Goal: Book appointment/travel/reservation

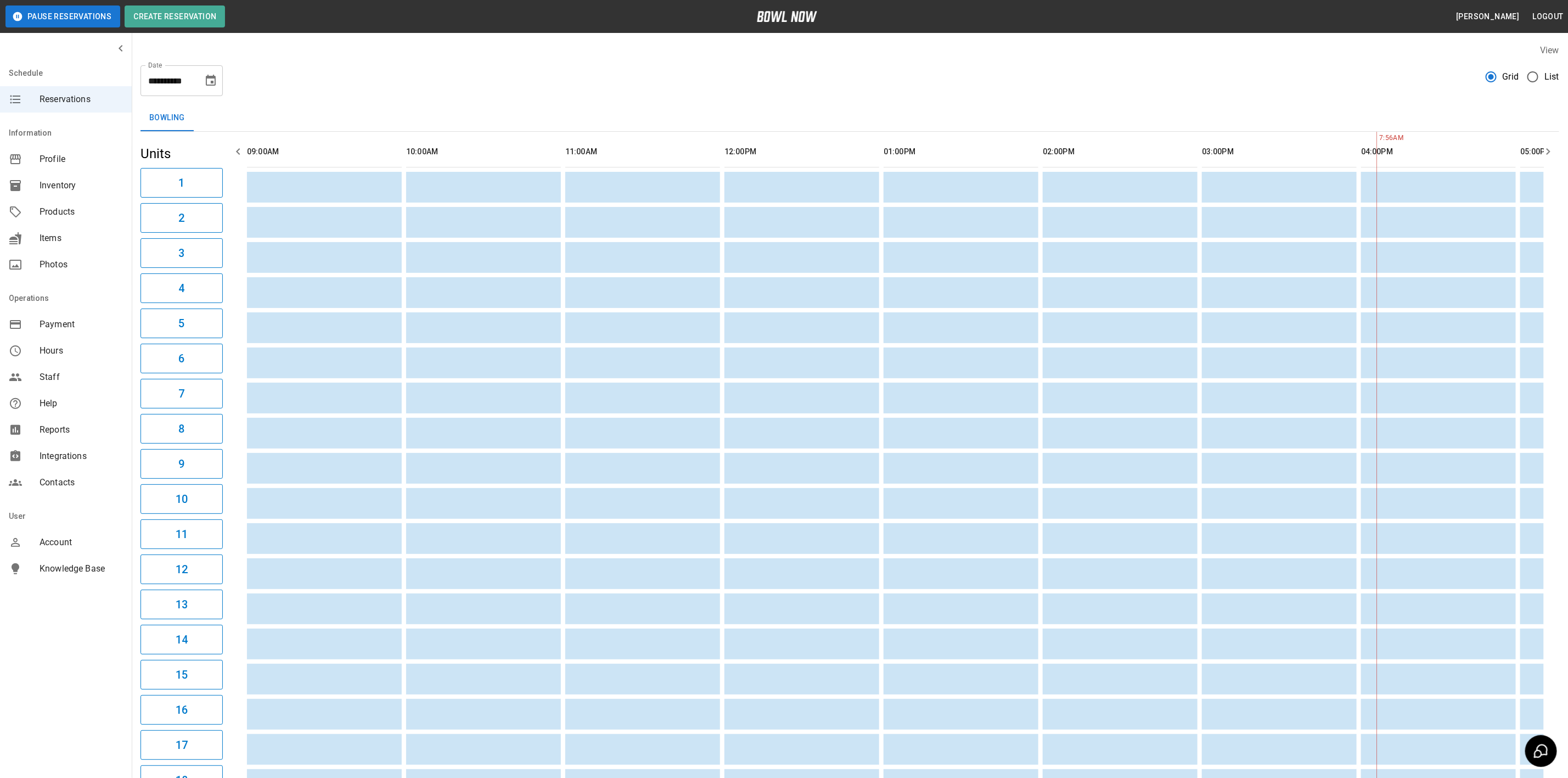
scroll to position [0, 1089]
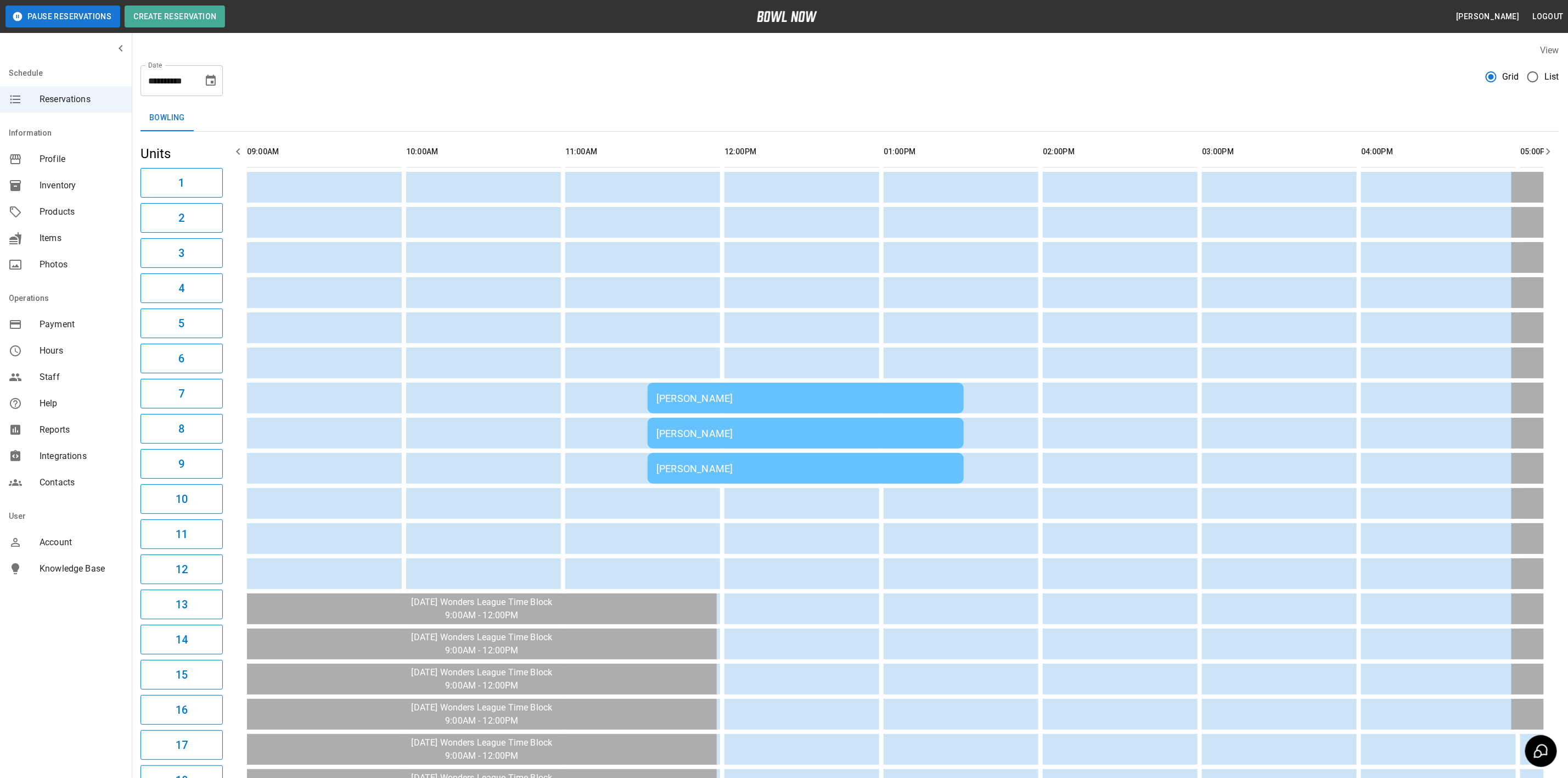
drag, startPoint x: 1072, startPoint y: 434, endPoint x: 1466, endPoint y: 343, distance: 404.4
drag, startPoint x: 1396, startPoint y: 351, endPoint x: 1391, endPoint y: 326, distance: 25.5
click at [1387, 103] on div "**********" at bounding box center [850, 670] width 1437 height 1270
click at [1381, 437] on td "sticky table" at bounding box center [1387, 434] width 36 height 31
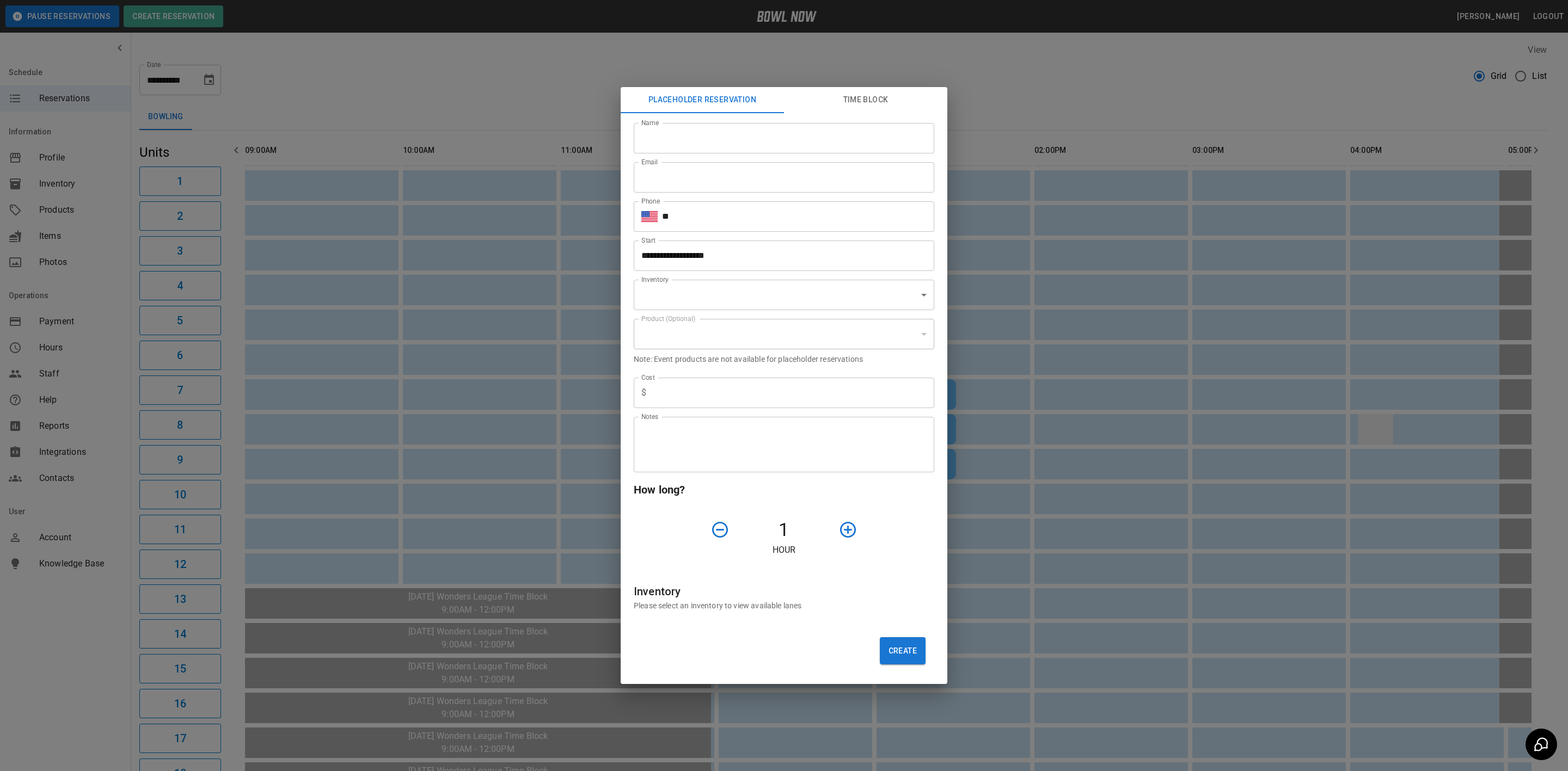
type input "**********"
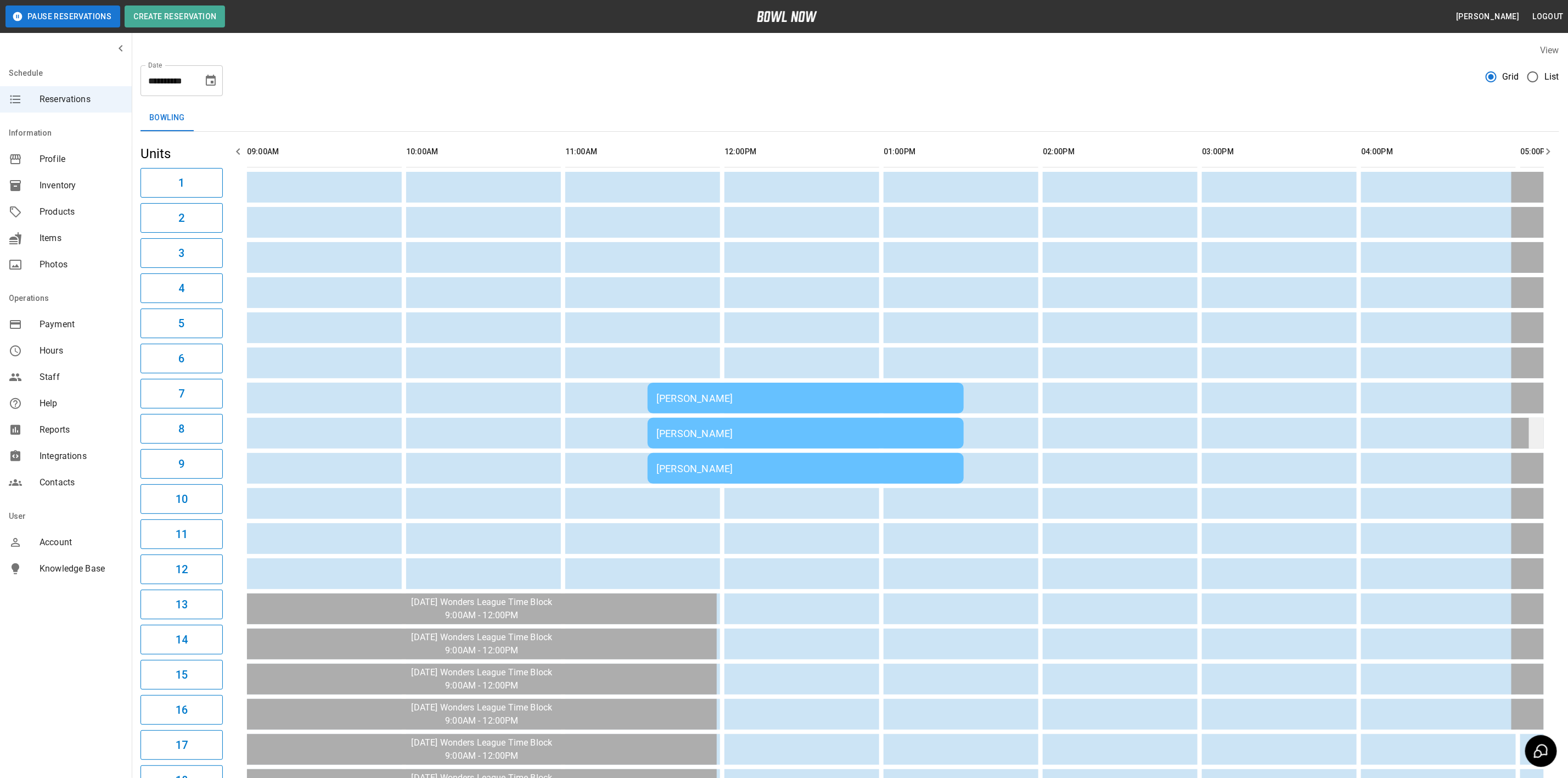
drag, startPoint x: 1381, startPoint y: 437, endPoint x: 1535, endPoint y: 435, distance: 154.0
click at [1548, 150] on icon "button" at bounding box center [1549, 152] width 4 height 7
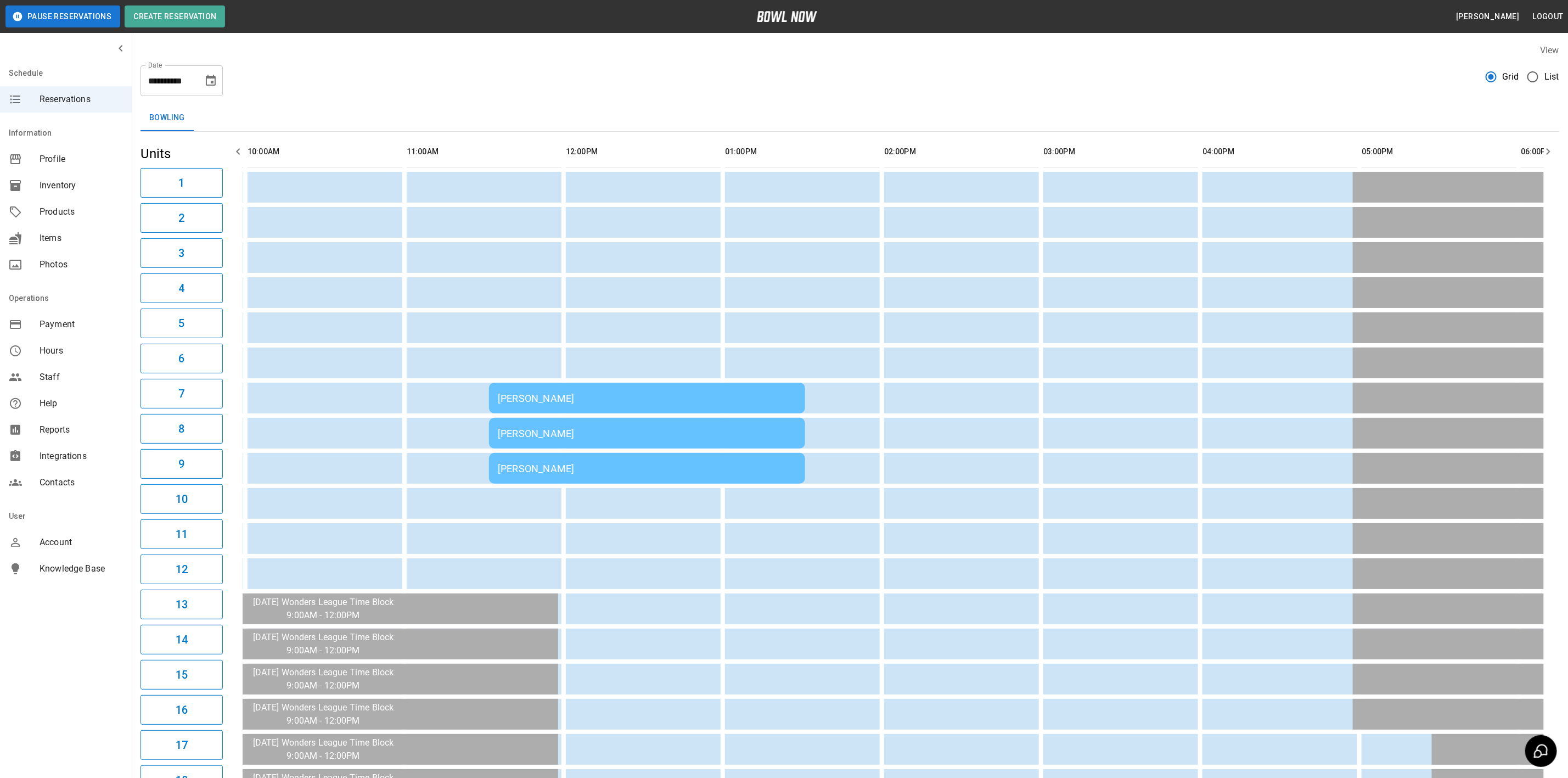
click at [1548, 150] on icon "button" at bounding box center [1549, 152] width 4 height 7
click at [1550, 150] on icon "button" at bounding box center [1548, 151] width 13 height 13
click at [241, 154] on icon "button" at bounding box center [238, 151] width 13 height 13
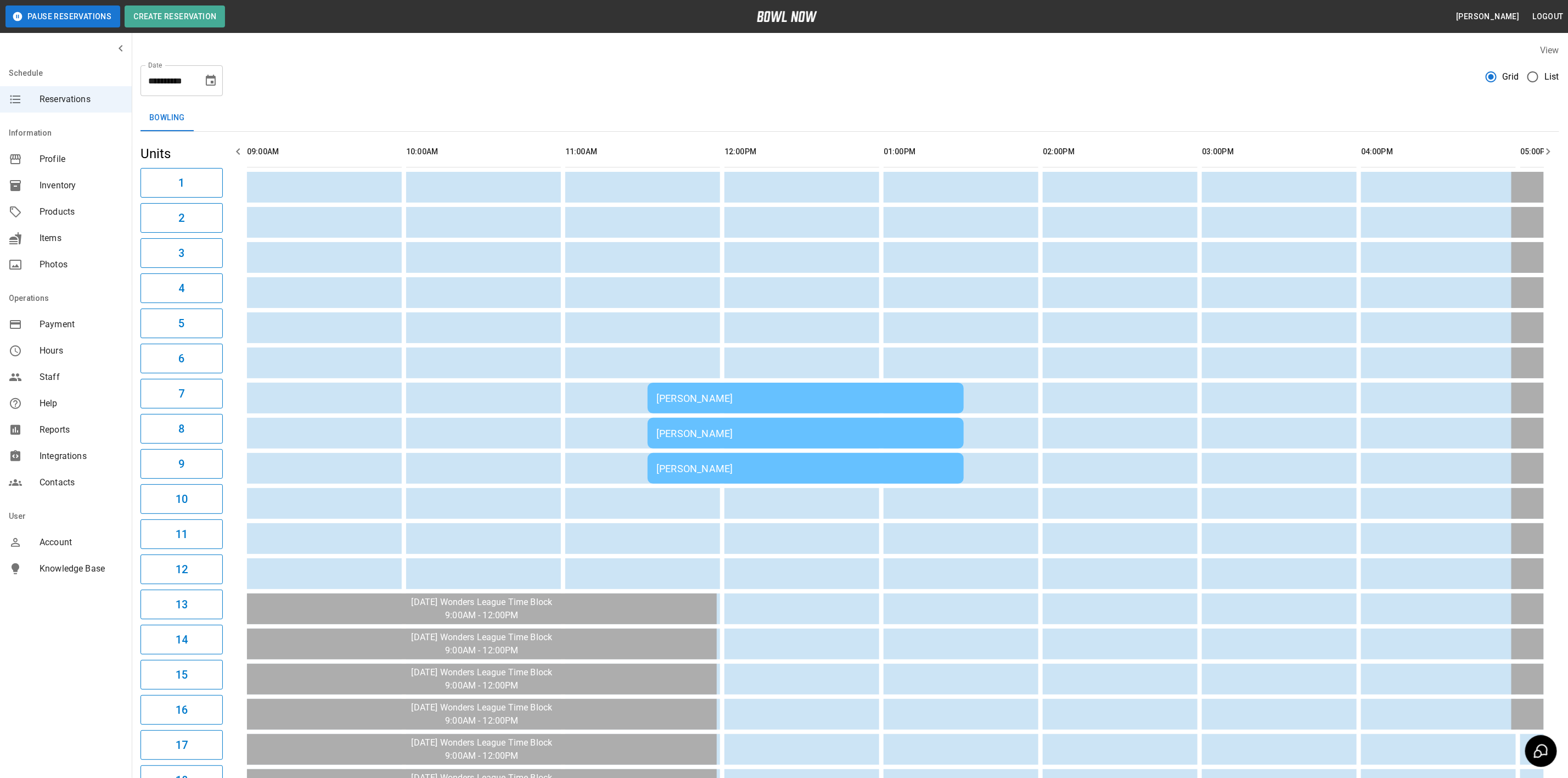
click at [236, 152] on icon "button" at bounding box center [238, 151] width 13 height 13
click at [1551, 150] on icon "button" at bounding box center [1548, 151] width 13 height 13
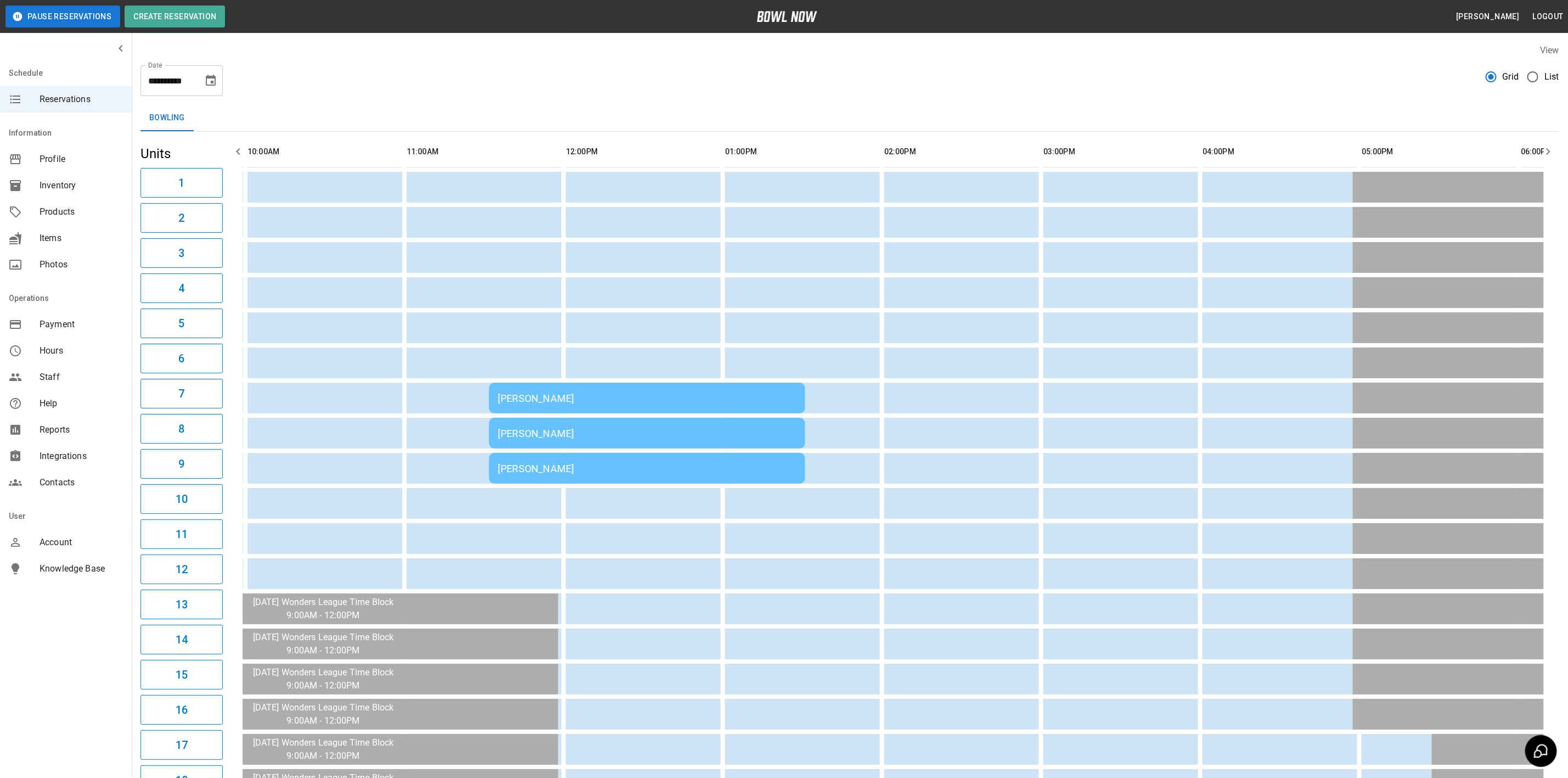
click at [1551, 150] on icon "button" at bounding box center [1548, 151] width 13 height 13
click at [1550, 150] on icon "button" at bounding box center [1548, 151] width 13 height 13
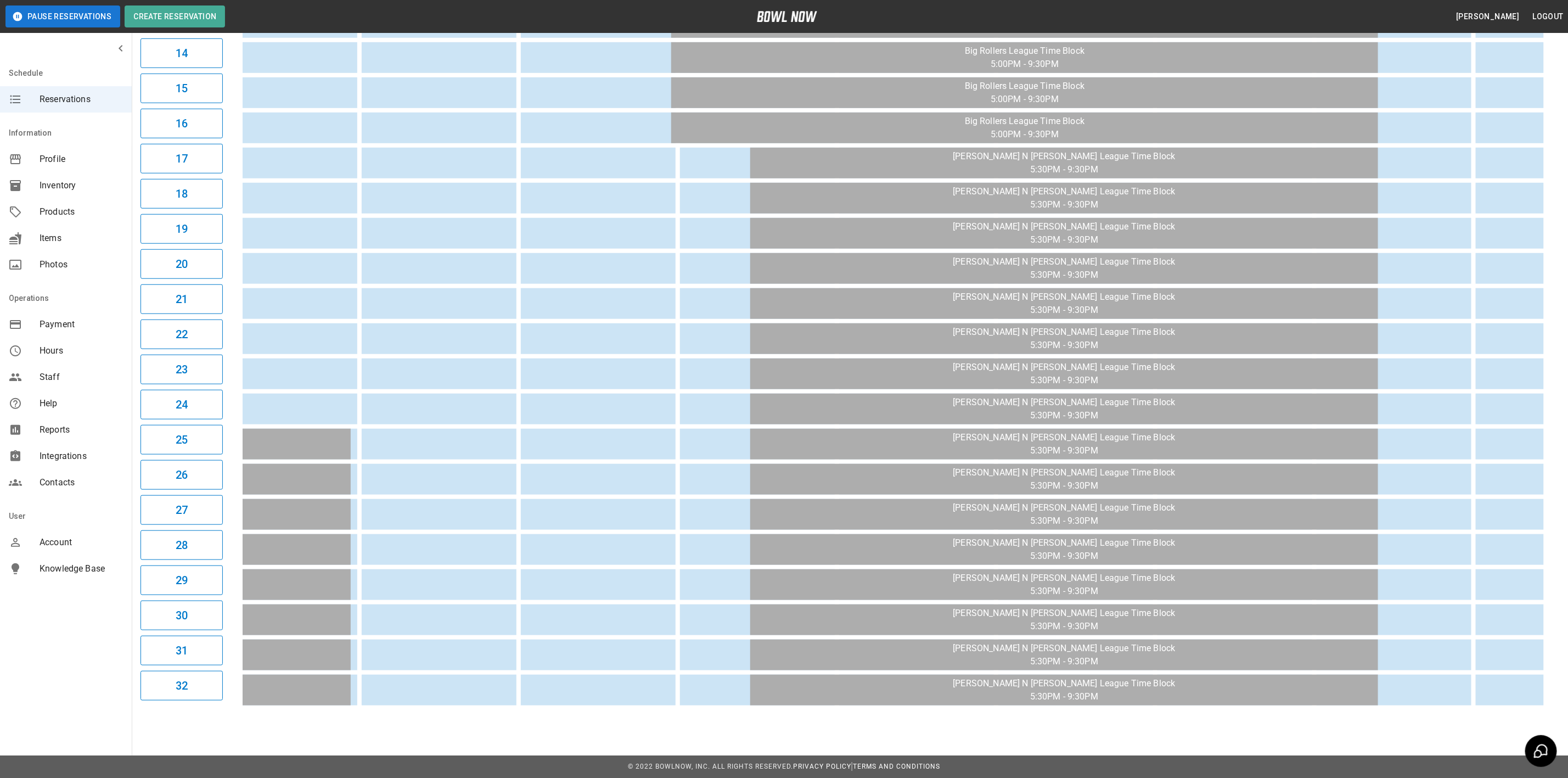
scroll to position [0, 0]
